Goal: Transaction & Acquisition: Download file/media

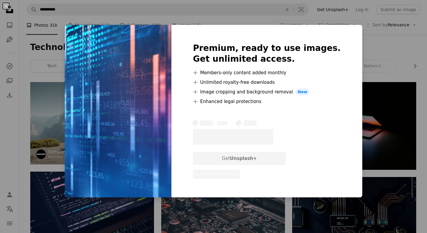
scroll to position [31, 0]
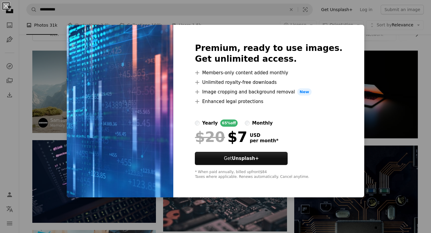
click at [63, 66] on div "An X shape Premium, ready to use images. Get unlimited access. A plus sign Memb…" at bounding box center [215, 116] width 431 height 233
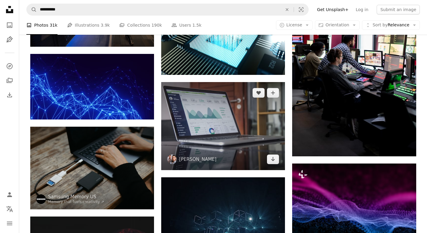
scroll to position [1161, 0]
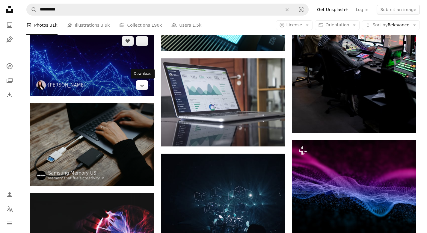
click at [140, 86] on icon "Download" at bounding box center [142, 85] width 4 height 4
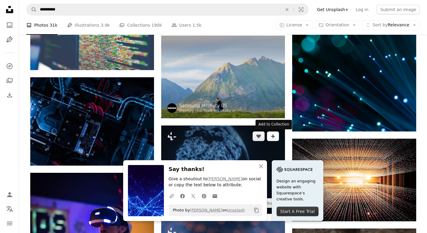
scroll to position [1477, 0]
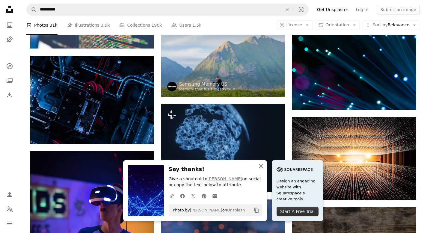
click at [260, 165] on icon "button" at bounding box center [261, 166] width 4 height 4
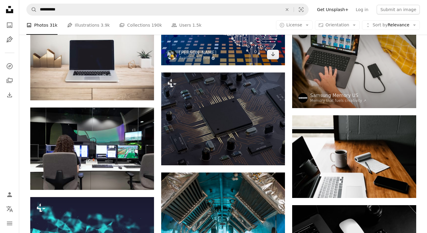
scroll to position [4976, 0]
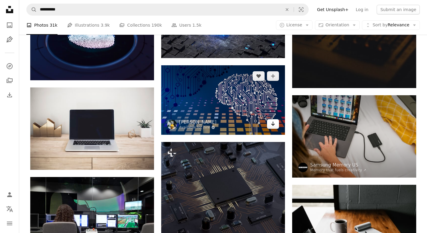
click at [274, 124] on icon "Arrow pointing down" at bounding box center [272, 123] width 5 height 7
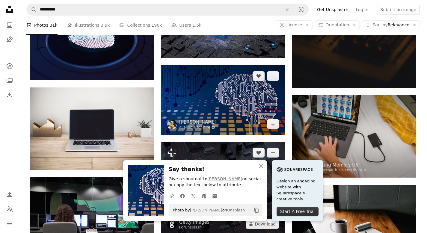
scroll to position [5049, 0]
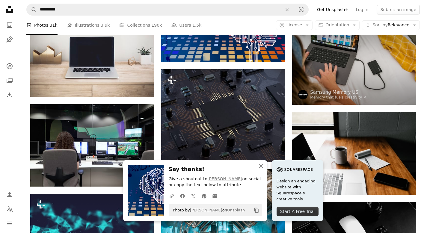
click at [259, 163] on icon "An X shape" at bounding box center [260, 166] width 7 height 7
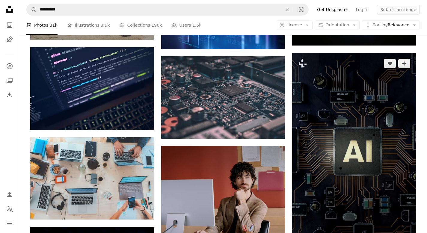
scroll to position [128, 0]
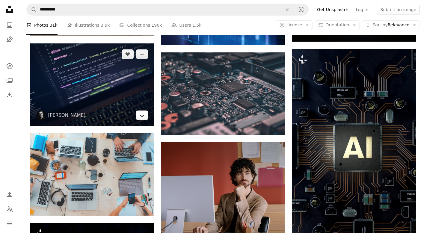
click at [142, 116] on icon "Arrow pointing down" at bounding box center [141, 114] width 5 height 7
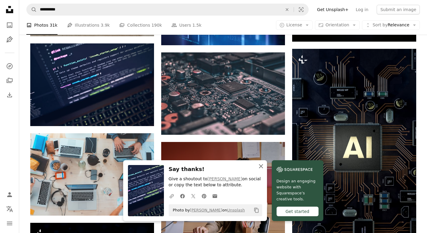
click at [260, 164] on icon "An X shape" at bounding box center [260, 166] width 7 height 7
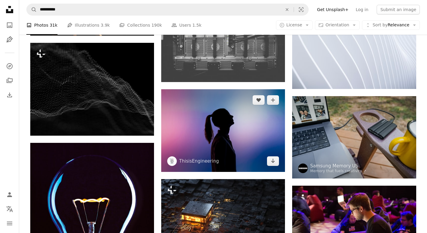
scroll to position [2435, 0]
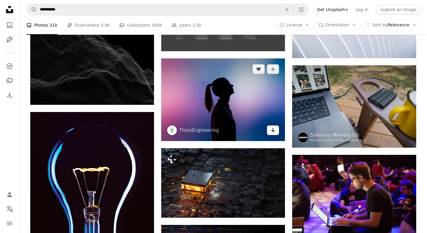
click at [273, 130] on icon "Arrow pointing down" at bounding box center [272, 129] width 5 height 7
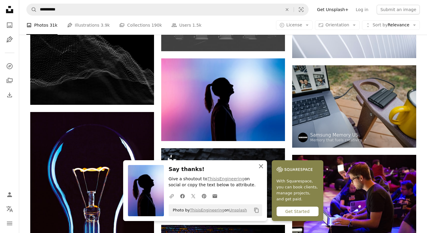
click at [259, 163] on icon "An X shape" at bounding box center [260, 166] width 7 height 7
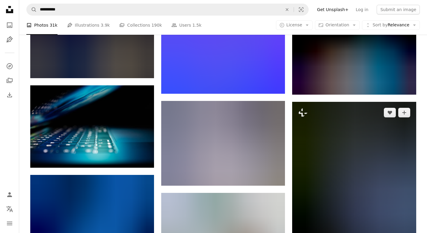
scroll to position [2855, 0]
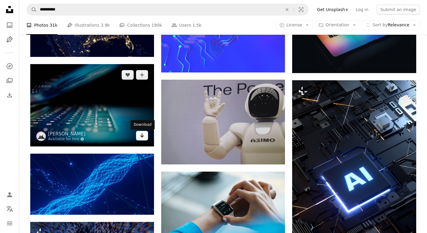
click at [140, 133] on icon "Arrow pointing down" at bounding box center [141, 135] width 5 height 7
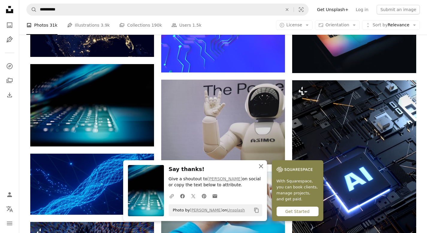
drag, startPoint x: 262, startPoint y: 164, endPoint x: 230, endPoint y: 160, distance: 32.8
click at [262, 164] on icon "An X shape" at bounding box center [260, 166] width 7 height 7
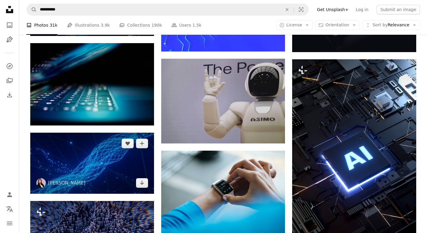
scroll to position [2897, 0]
